Goal: Task Accomplishment & Management: Use online tool/utility

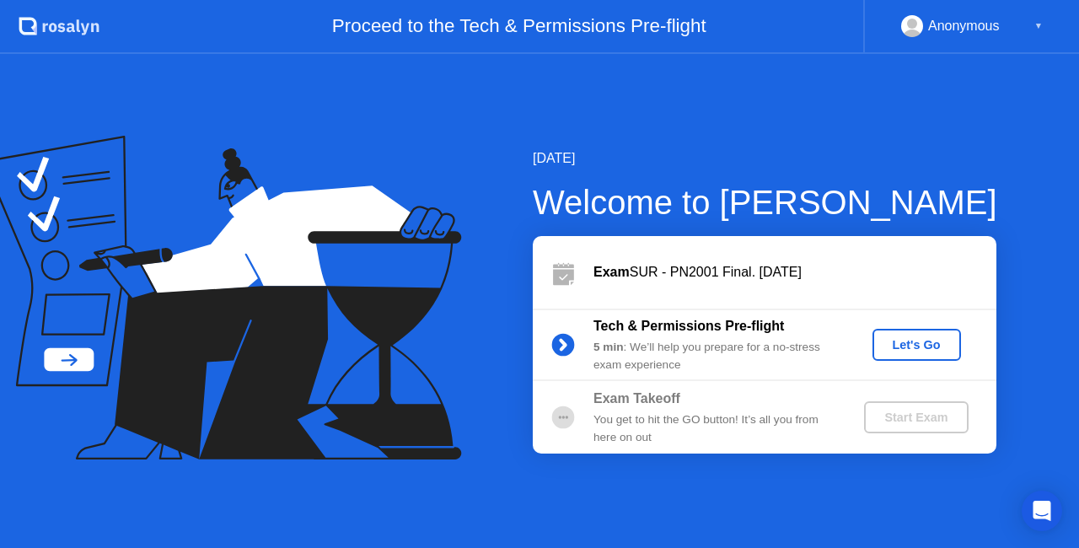
click at [932, 350] on div "Let's Go" at bounding box center [916, 344] width 75 height 13
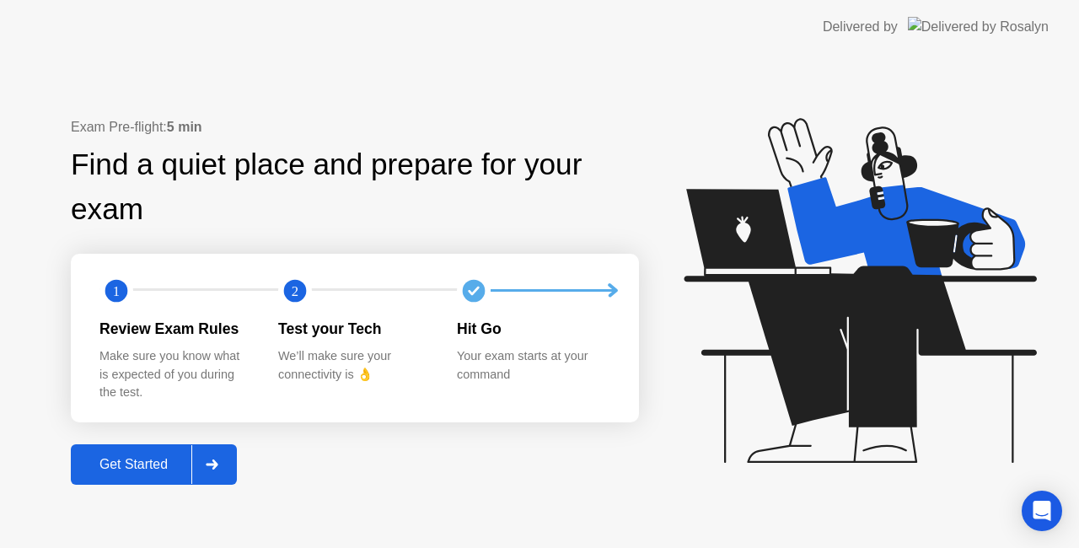
click at [131, 451] on button "Get Started" at bounding box center [154, 464] width 166 height 40
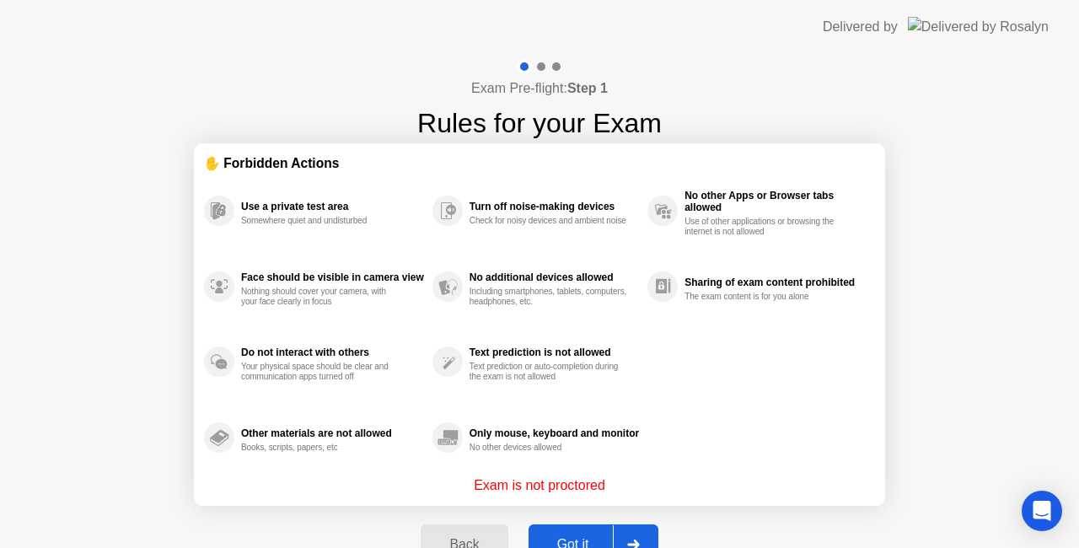
click at [585, 537] on div "Got it" at bounding box center [572, 544] width 79 height 15
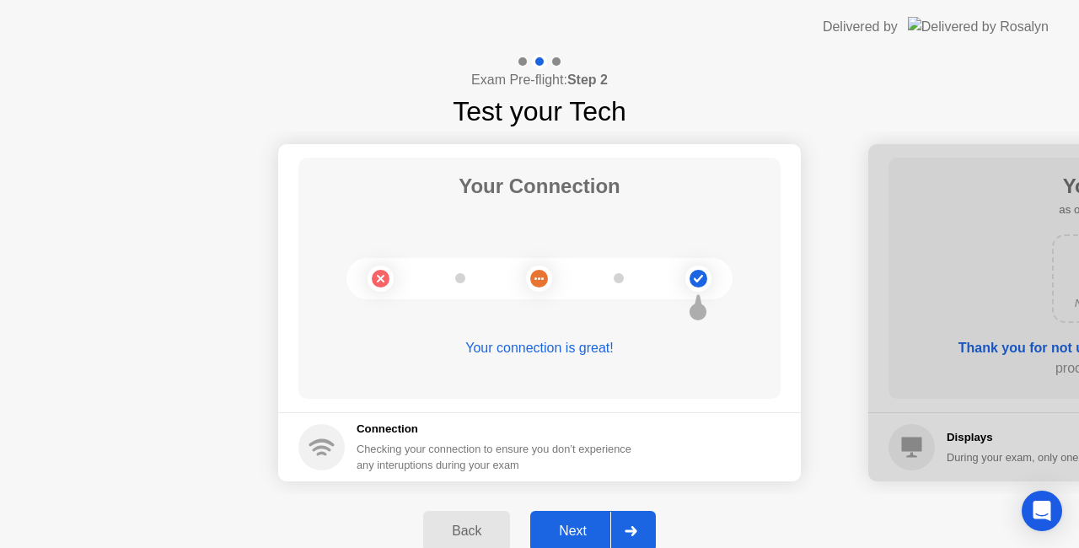
click at [602, 520] on button "Next" at bounding box center [593, 531] width 126 height 40
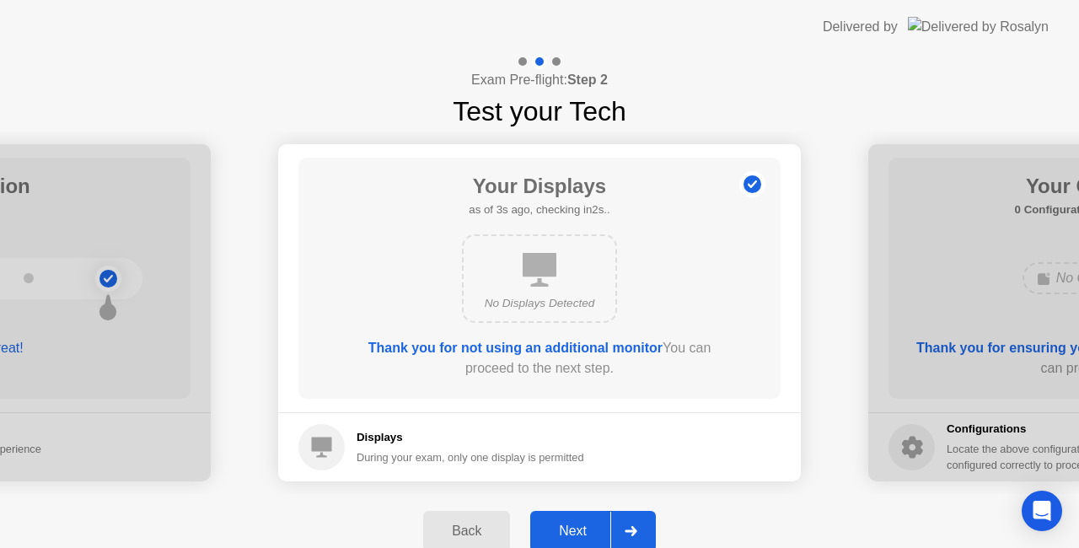
click at [602, 520] on button "Next" at bounding box center [593, 531] width 126 height 40
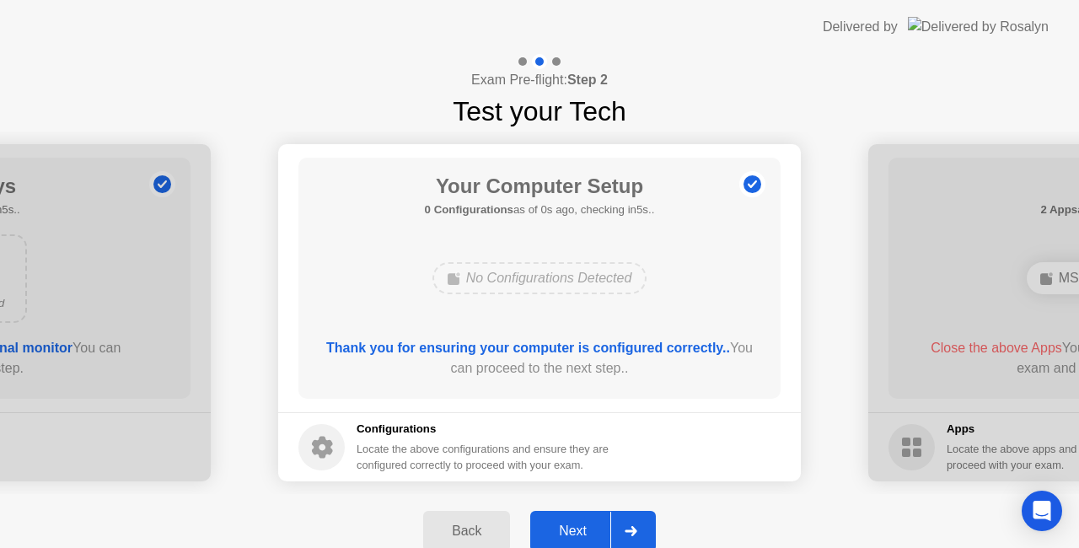
click at [602, 520] on button "Next" at bounding box center [593, 531] width 126 height 40
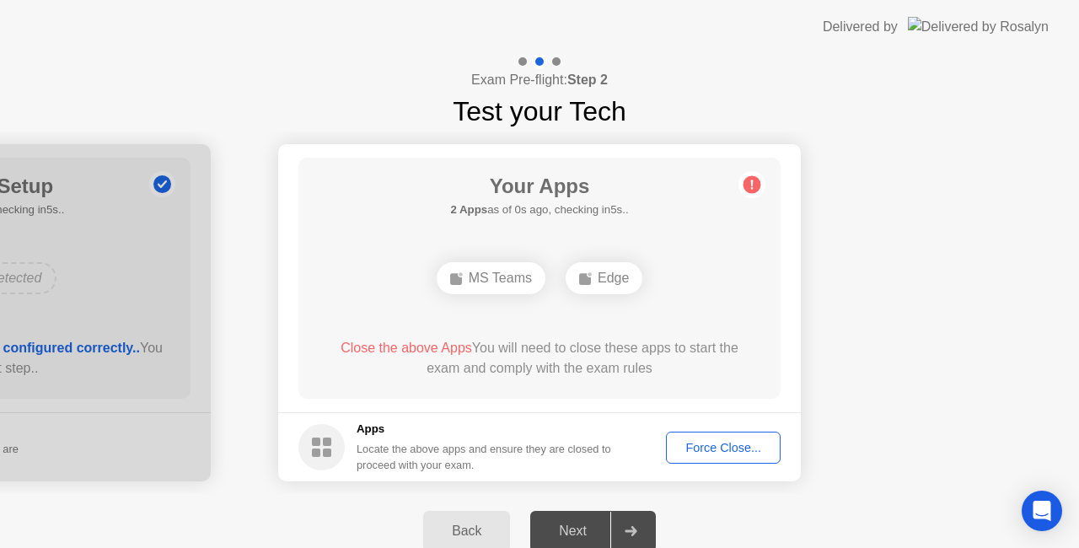
click at [723, 519] on div "Back Next" at bounding box center [539, 531] width 1079 height 74
click at [698, 445] on div "Force Close..." at bounding box center [723, 447] width 103 height 13
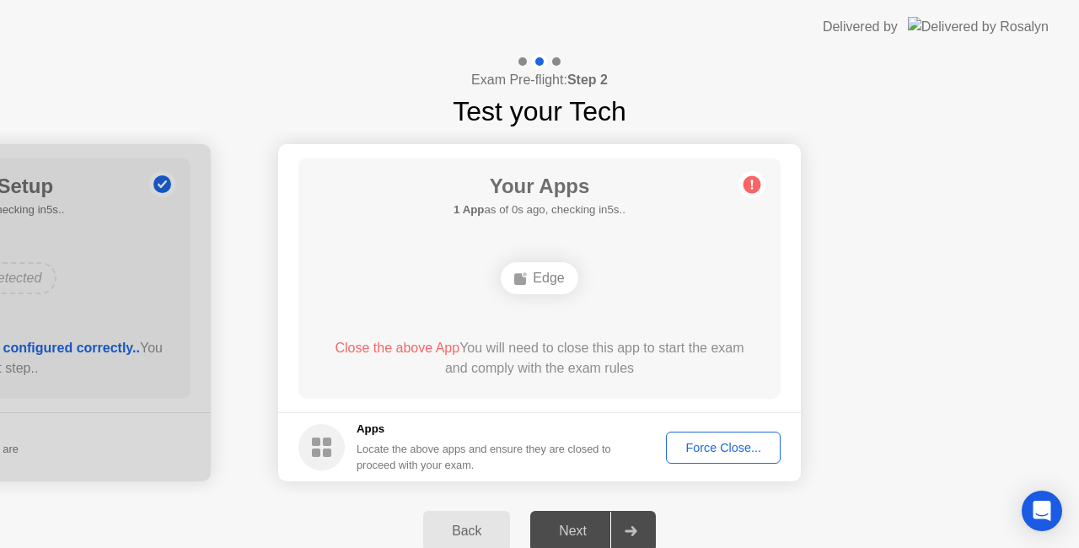
click at [699, 448] on div "Force Close..." at bounding box center [723, 447] width 103 height 13
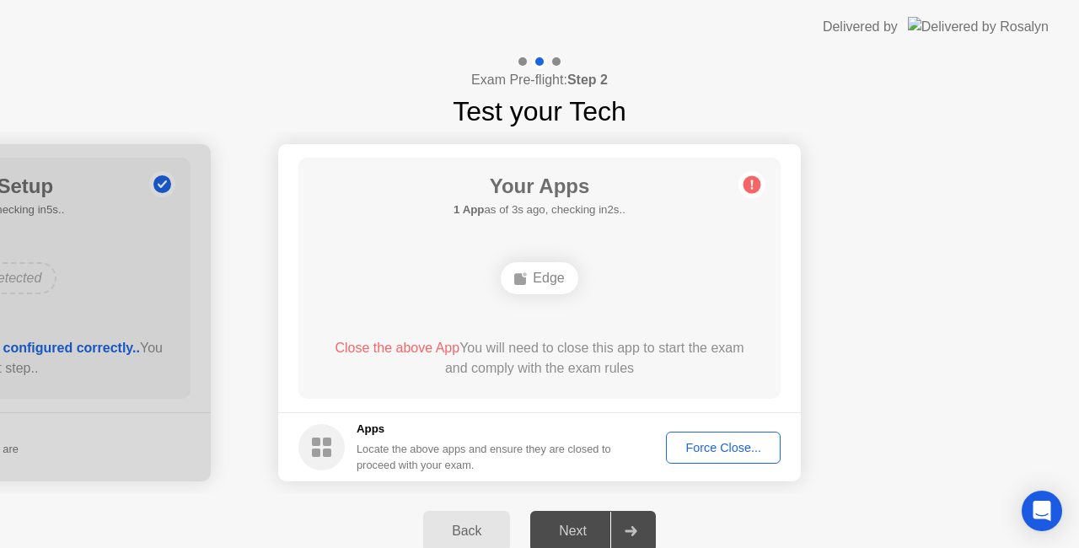
click at [715, 441] on div "Force Close..." at bounding box center [723, 447] width 103 height 13
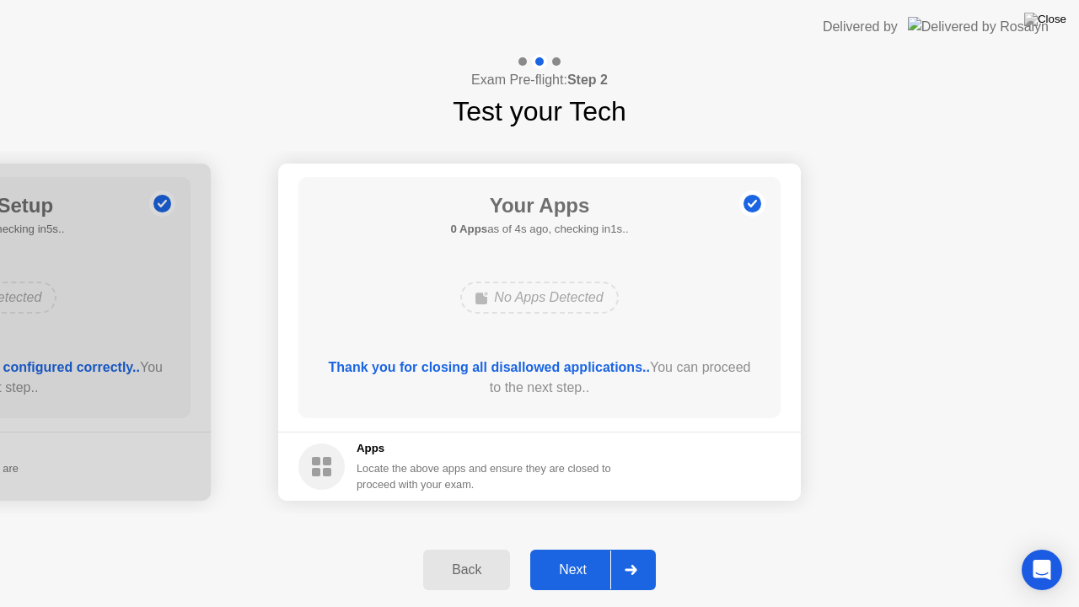
click at [576, 547] on div "Next" at bounding box center [572, 569] width 75 height 15
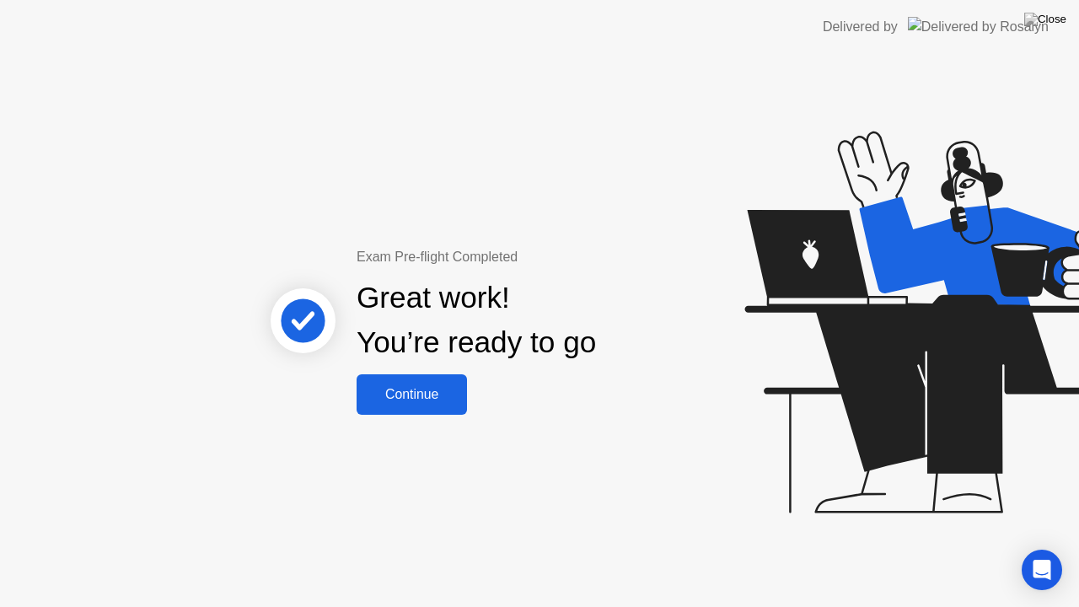
click at [411, 390] on div "Continue" at bounding box center [411, 394] width 100 height 15
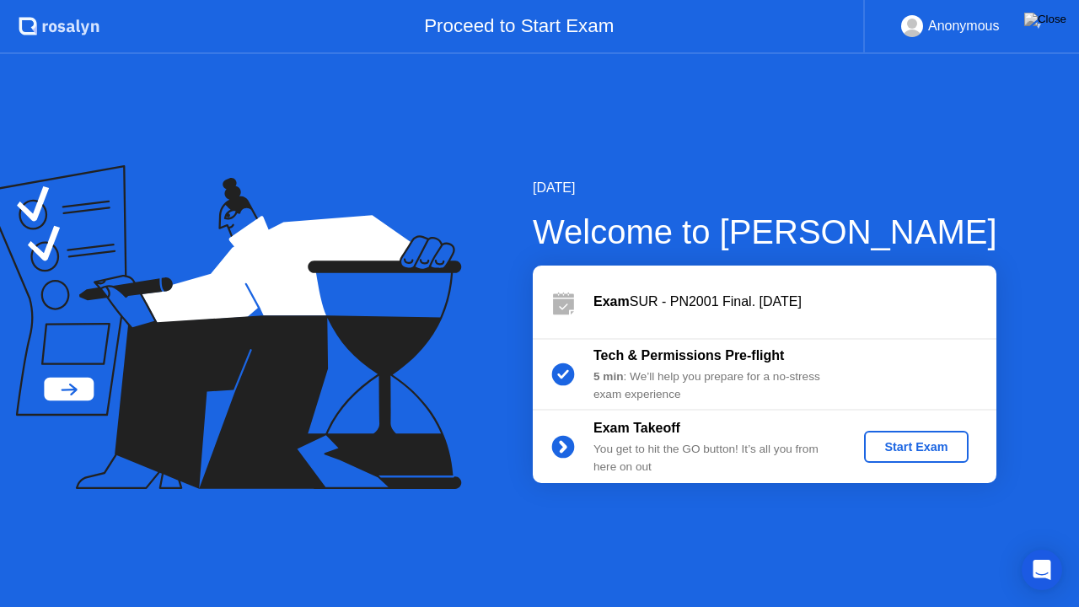
click at [897, 449] on div "Start Exam" at bounding box center [915, 446] width 90 height 13
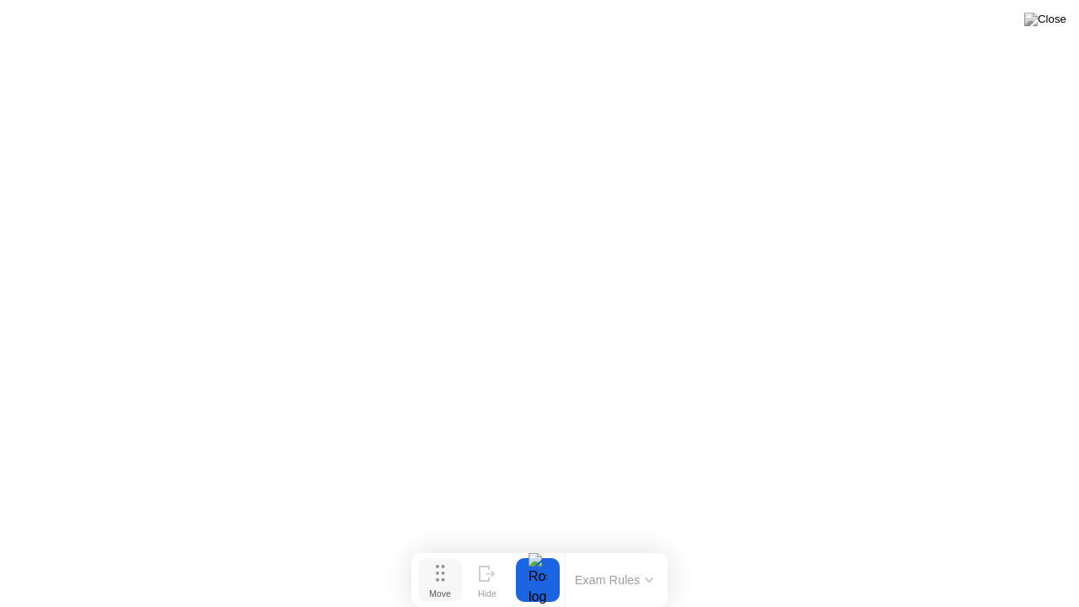
click at [442, 547] on div "Move" at bounding box center [440, 593] width 22 height 10
click at [488, 547] on icon at bounding box center [487, 573] width 17 height 16
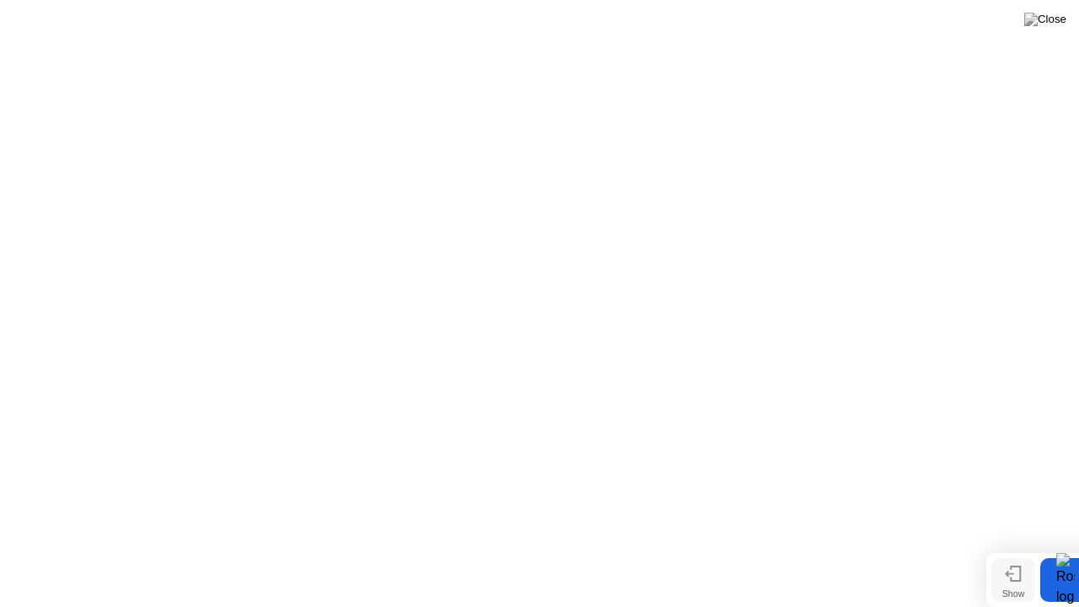
click at [1043, 30] on button at bounding box center [1045, 19] width 51 height 22
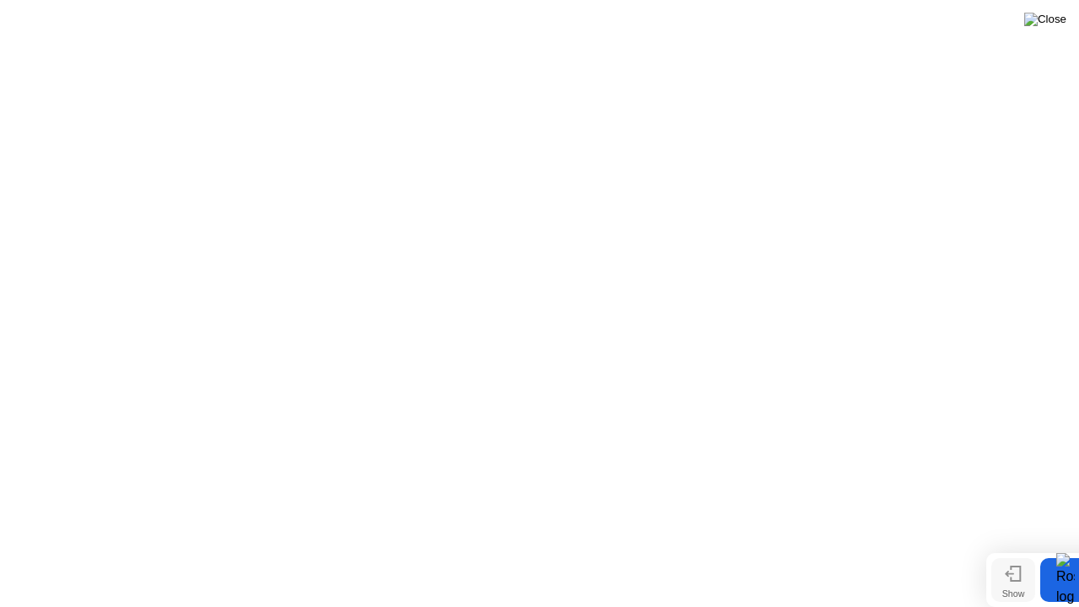
click at [1051, 26] on img at bounding box center [1045, 19] width 42 height 13
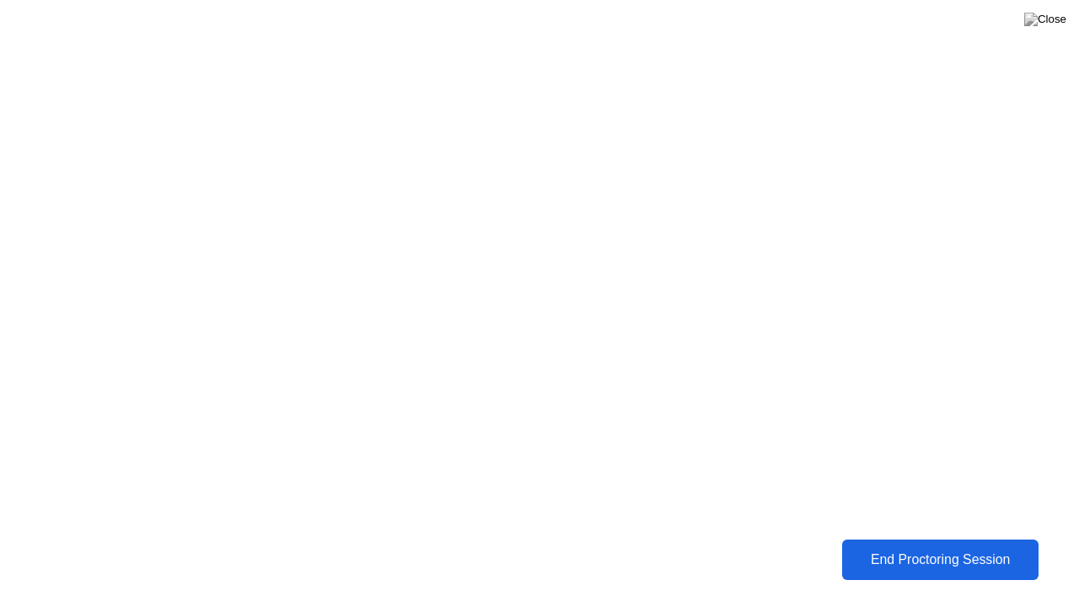
click at [934, 547] on div "End Proctoring Session" at bounding box center [940, 559] width 188 height 15
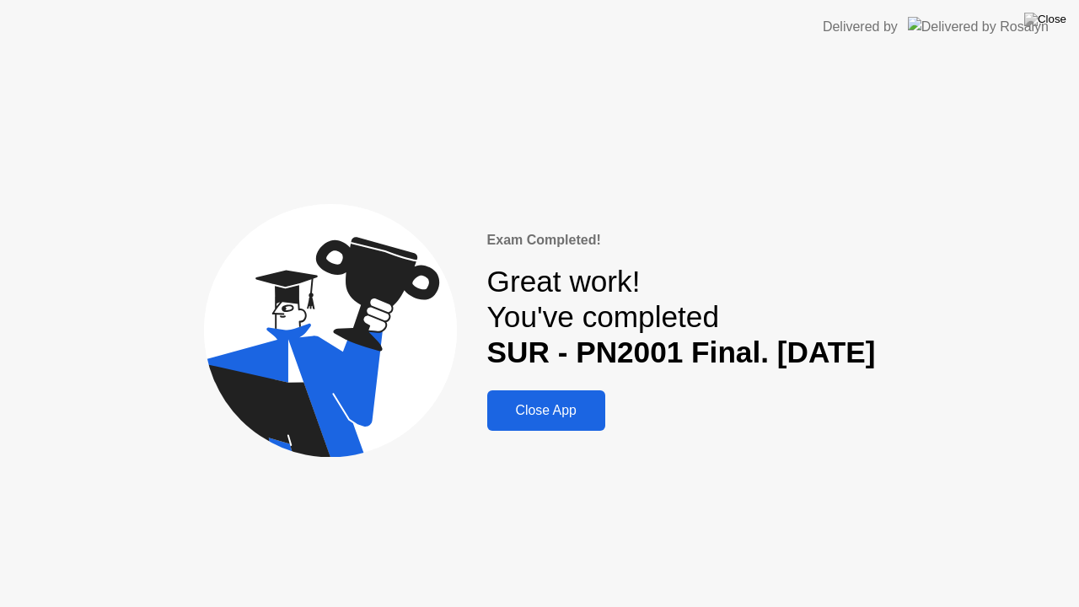
click at [509, 416] on div "Close App" at bounding box center [546, 410] width 108 height 15
